Goal: Information Seeking & Learning: Learn about a topic

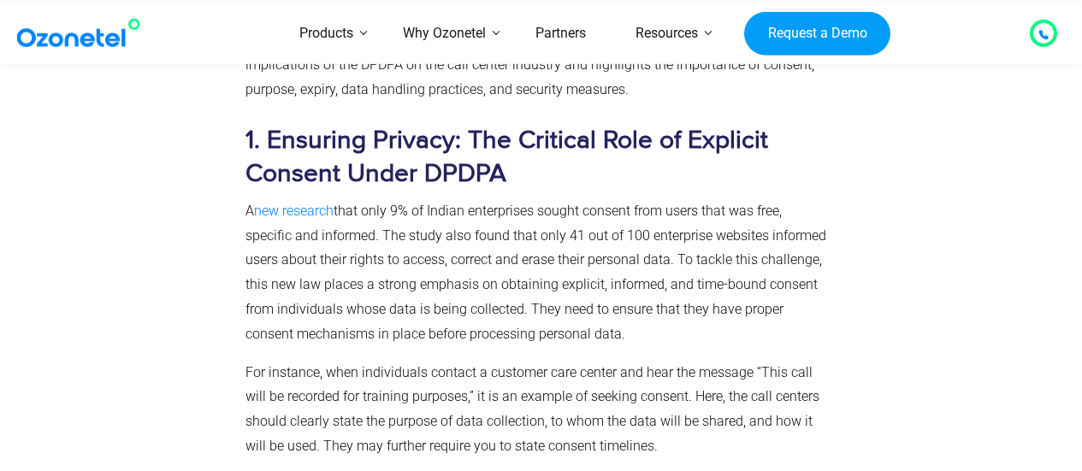
scroll to position [873, 0]
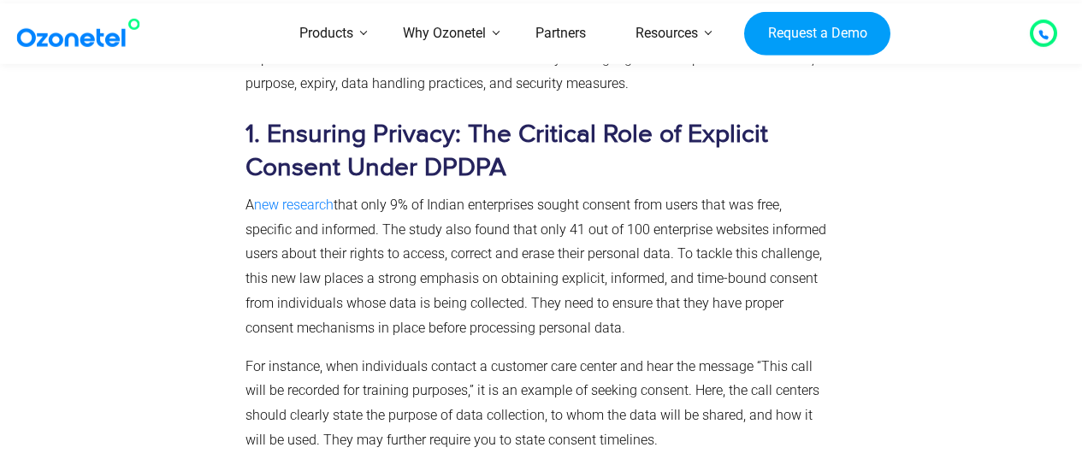
click at [479, 240] on p "A new research that only 9% of Indian enterprises sought consent from users tha…" at bounding box center [538, 267] width 584 height 148
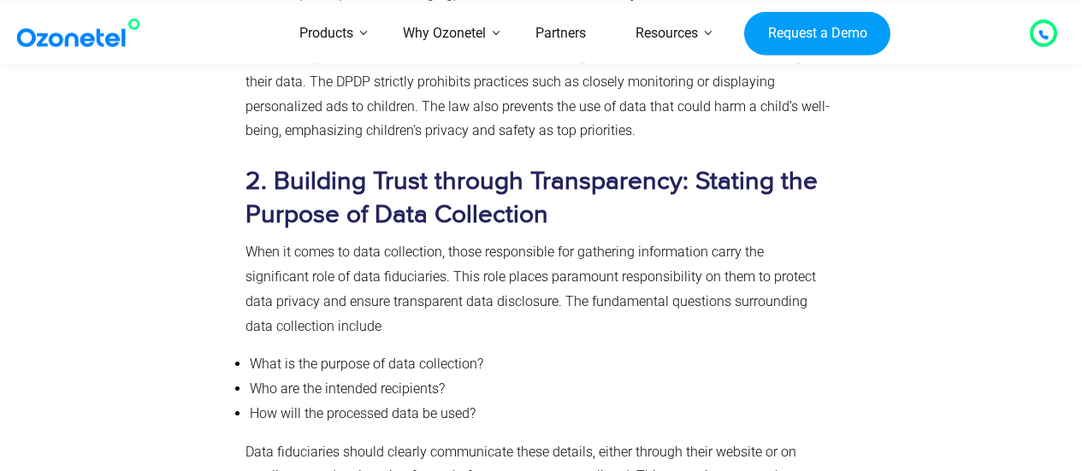
scroll to position [1443, 0]
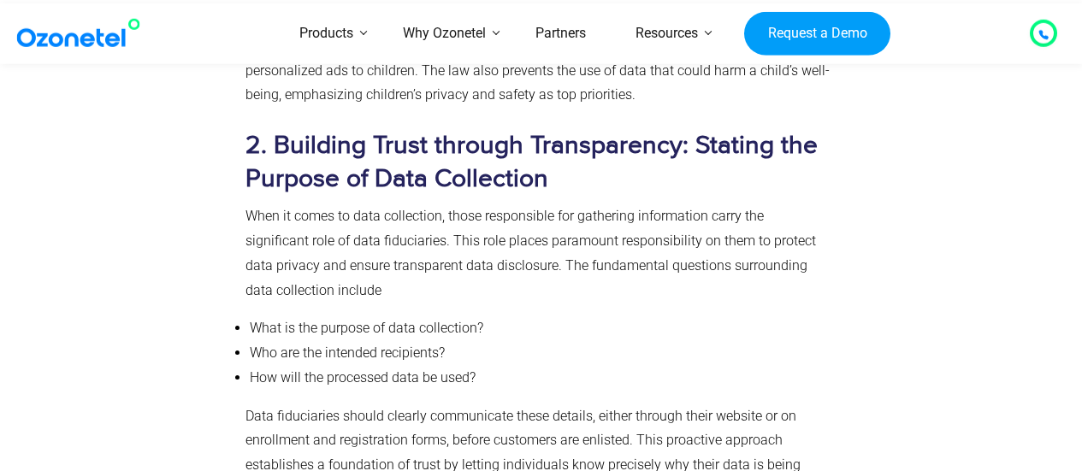
click at [479, 240] on span "When it comes to data collection, those responsible for gathering information c…" at bounding box center [531, 253] width 571 height 90
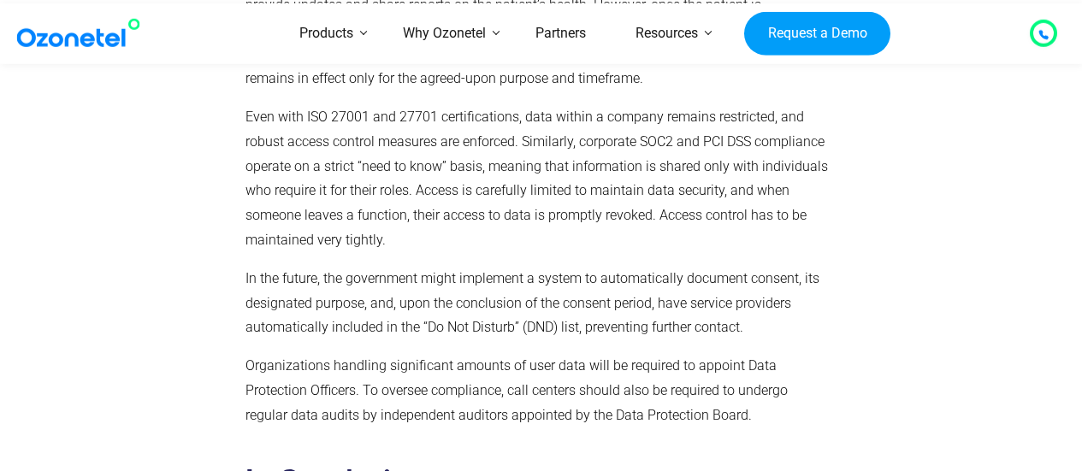
scroll to position [2584, 0]
